Goal: Feedback & Contribution: Leave review/rating

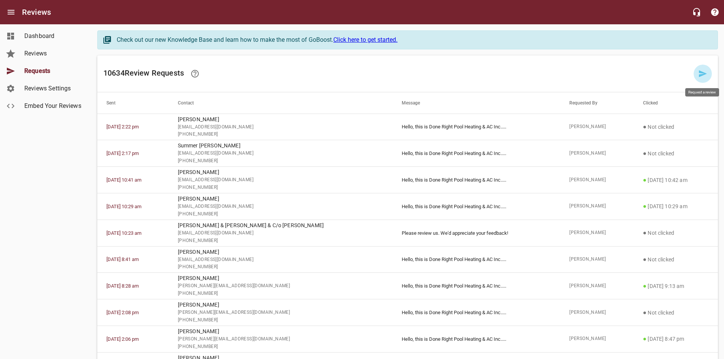
click at [698, 75] on link at bounding box center [703, 74] width 18 height 18
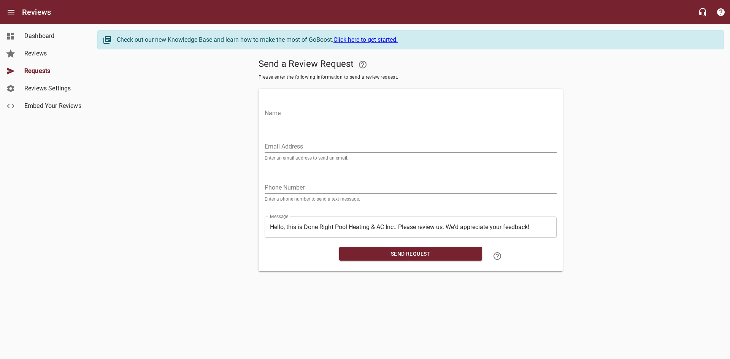
drag, startPoint x: 384, startPoint y: 109, endPoint x: 382, endPoint y: 116, distance: 6.3
click at [384, 109] on input "Name" at bounding box center [411, 113] width 292 height 12
paste input "[PERSON_NAME]"
type input "[PERSON_NAME]"
drag, startPoint x: 375, startPoint y: 143, endPoint x: 409, endPoint y: 119, distance: 41.4
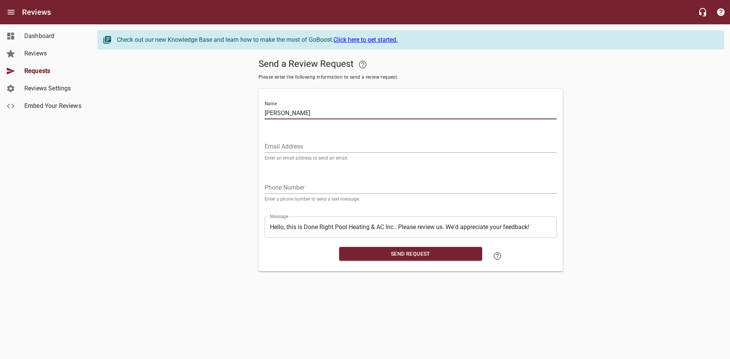
click at [375, 143] on input "Email Address" at bounding box center [411, 147] width 292 height 12
click at [401, 147] on input "Email Address" at bounding box center [411, 147] width 292 height 12
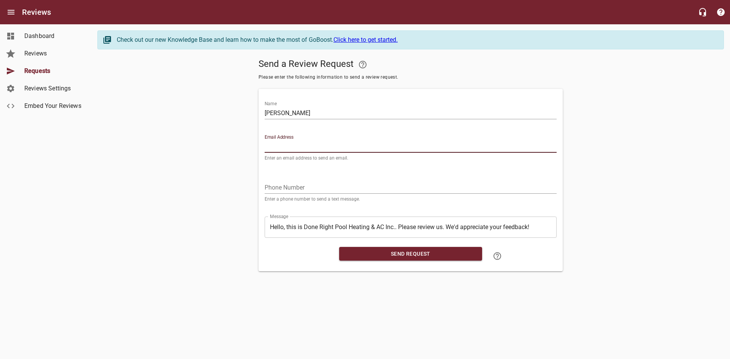
paste input "[EMAIL_ADDRESS][DOMAIN_NAME]"
type input "[EMAIL_ADDRESS][DOMAIN_NAME]"
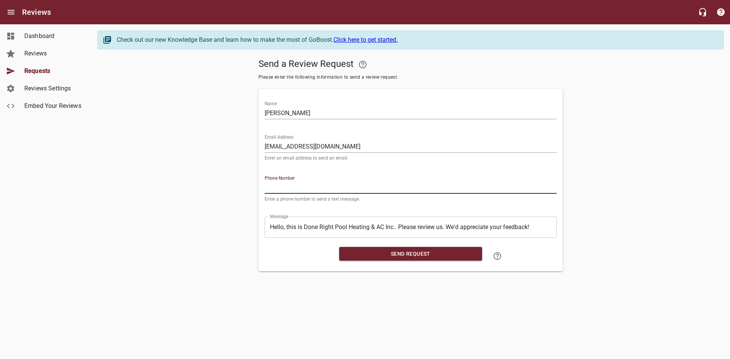
click at [384, 187] on input "tel" at bounding box center [411, 188] width 292 height 12
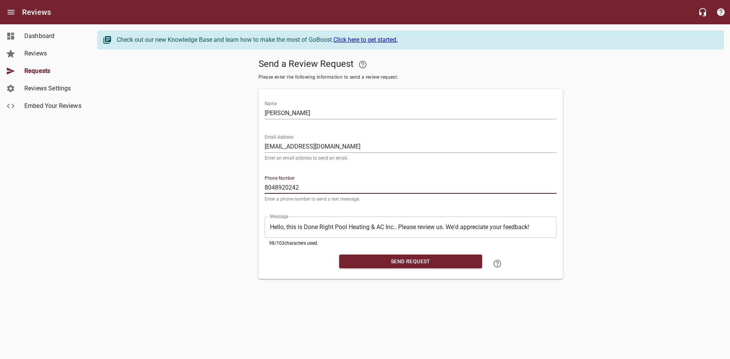
type input "8048920242"
click at [405, 262] on span "Send Request" at bounding box center [410, 262] width 131 height 10
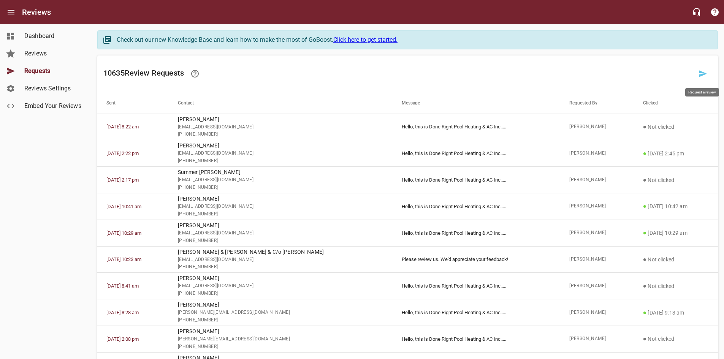
click at [698, 72] on link at bounding box center [703, 74] width 18 height 18
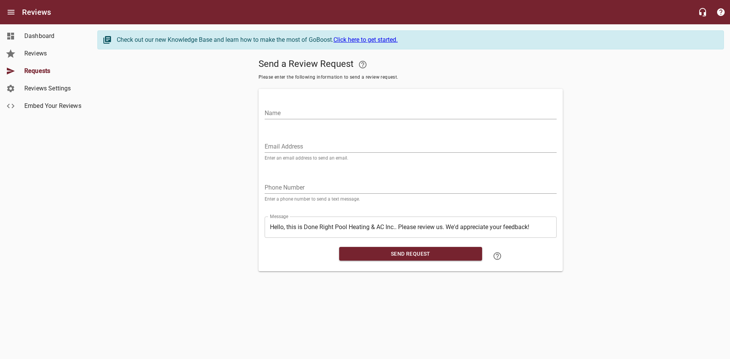
click at [365, 140] on div "Email Address Enter an email address to send an email." at bounding box center [411, 148] width 292 height 26
click at [357, 144] on input "Email Address" at bounding box center [411, 147] width 292 height 12
paste input "[EMAIL_ADDRESS][DOMAIN_NAME]"
type input "[EMAIL_ADDRESS][DOMAIN_NAME]"
click at [356, 113] on input "Name" at bounding box center [411, 113] width 292 height 12
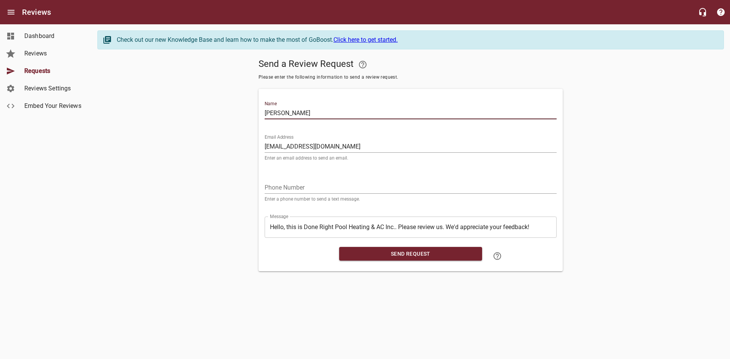
type input "[PERSON_NAME]"
click at [289, 187] on input "tel" at bounding box center [411, 188] width 292 height 12
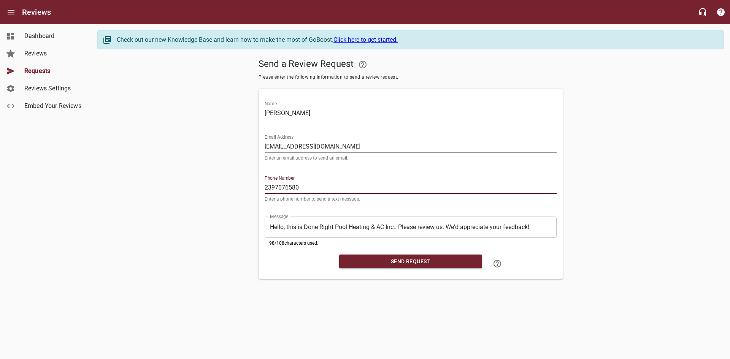
type input "2397076580"
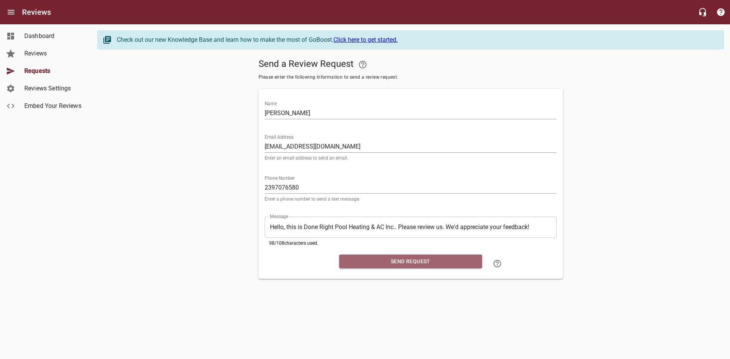
click at [370, 263] on span "Send Request" at bounding box center [410, 262] width 131 height 10
